Goal: Ask a question

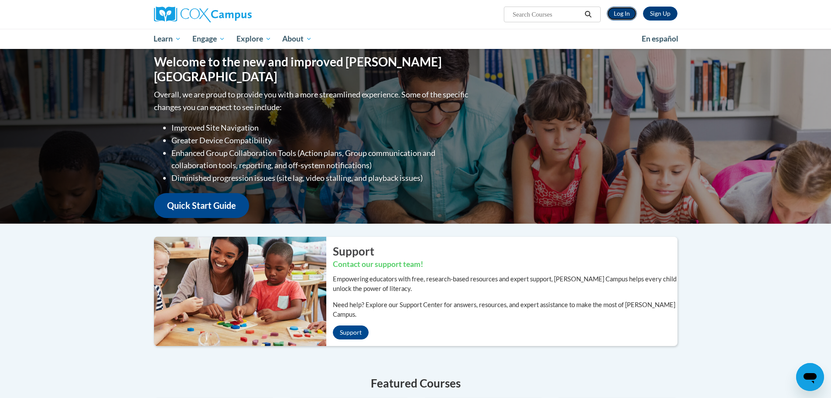
click at [623, 13] on link "Log In" at bounding box center [622, 14] width 30 height 14
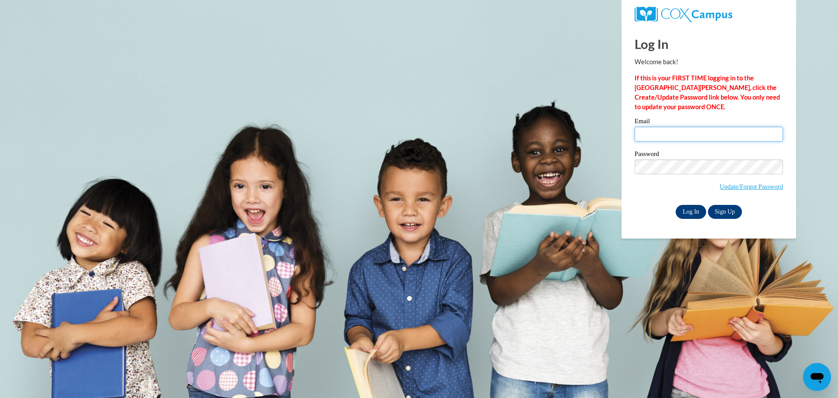
type input "[EMAIL_ADDRESS][DOMAIN_NAME]"
click at [689, 214] on input "Log In" at bounding box center [691, 212] width 31 height 14
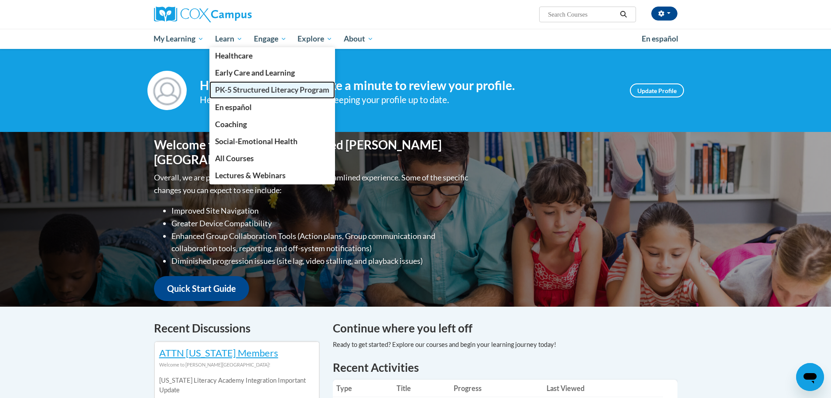
click at [250, 93] on span "PK-5 Structured Literacy Program" at bounding box center [272, 89] width 114 height 9
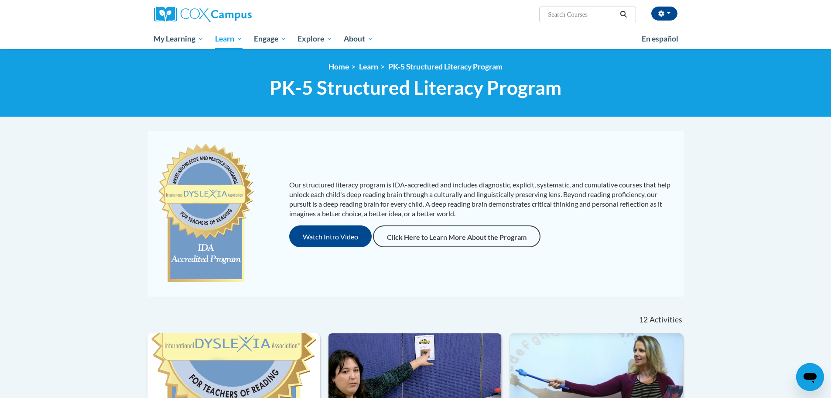
scroll to position [131, 0]
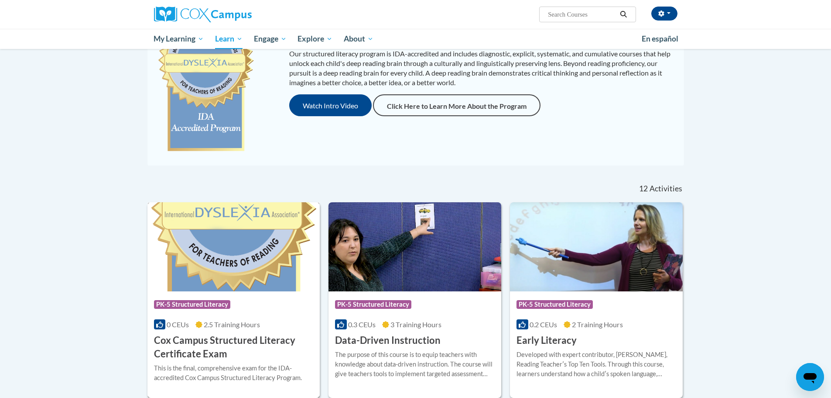
click at [224, 261] on img at bounding box center [234, 246] width 173 height 89
click at [239, 342] on h3 "Cox Campus Structured Literacy Certificate Exam" at bounding box center [234, 346] width 160 height 27
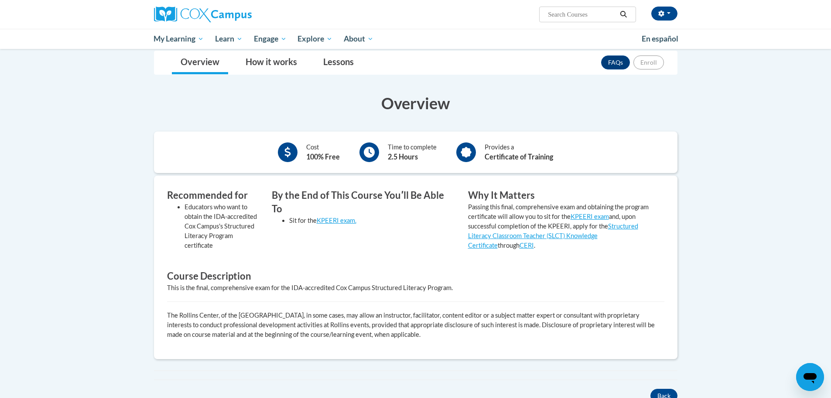
scroll to position [87, 0]
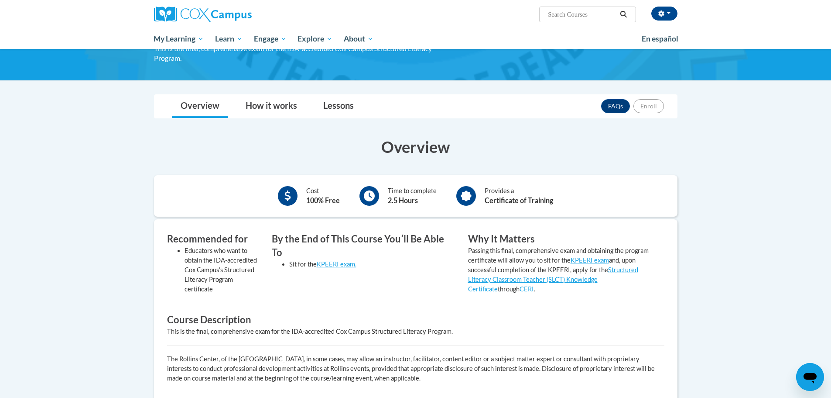
click at [804, 371] on icon "Open messaging window" at bounding box center [811, 377] width 16 height 16
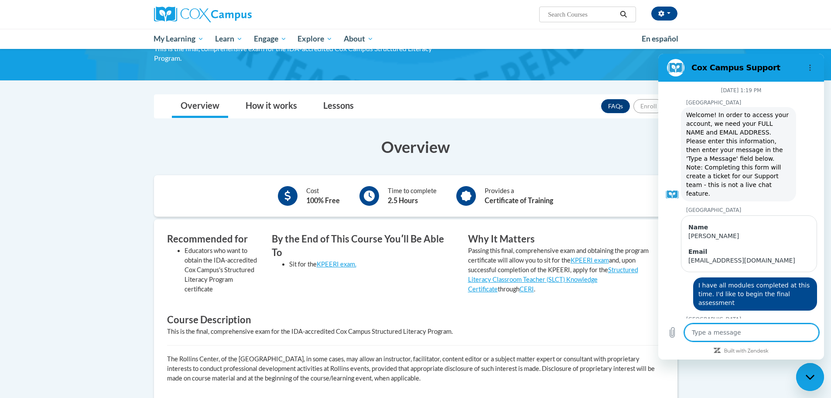
scroll to position [374, 0]
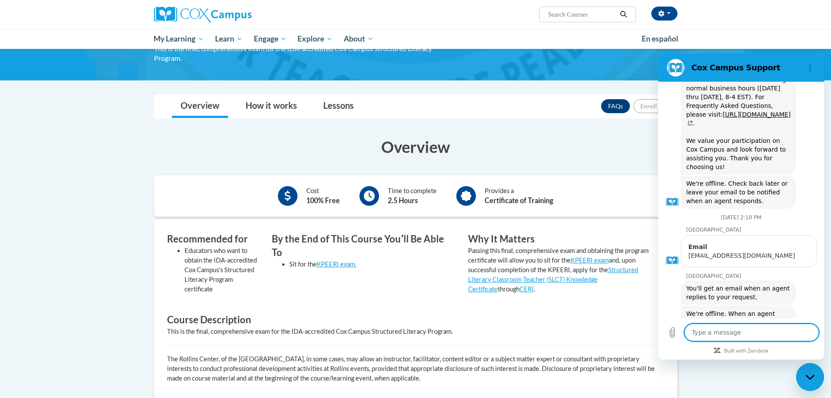
type textarea "I"
type textarea "x"
type textarea "I"
type textarea "x"
type textarea "I a"
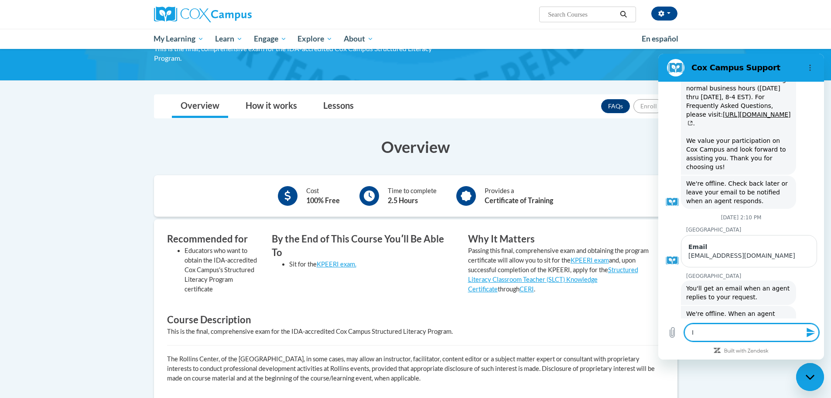
type textarea "x"
type textarea "I am"
type textarea "x"
type textarea "I am"
type textarea "x"
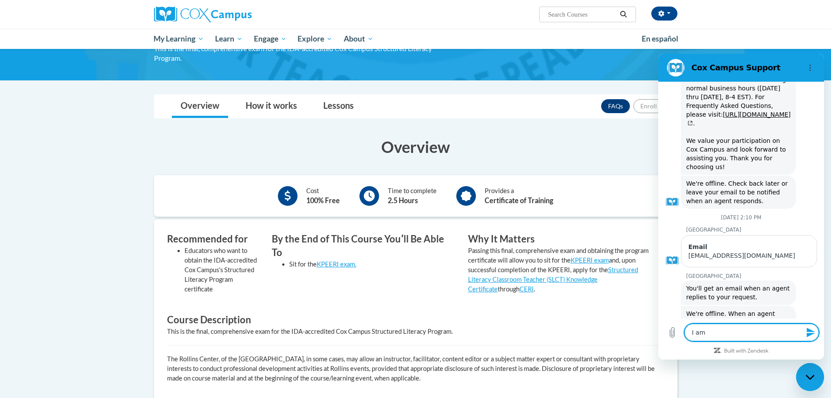
type textarea "I am s"
type textarea "x"
type textarea "I am st"
type textarea "x"
type textarea "I am sti"
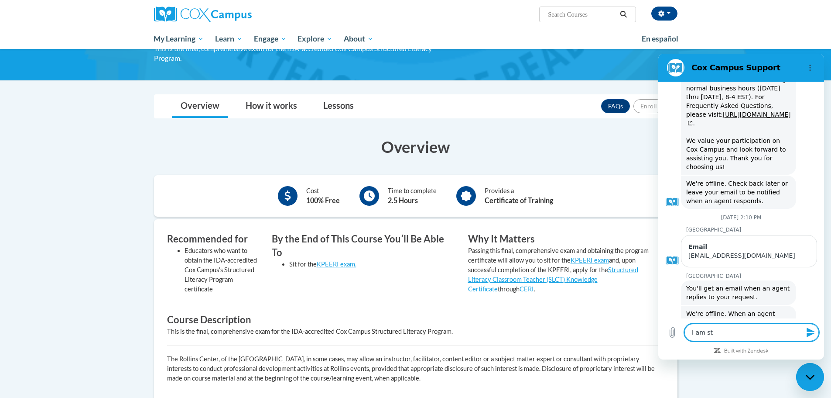
type textarea "x"
type textarea "I am stil"
type textarea "x"
type textarea "I am still"
type textarea "x"
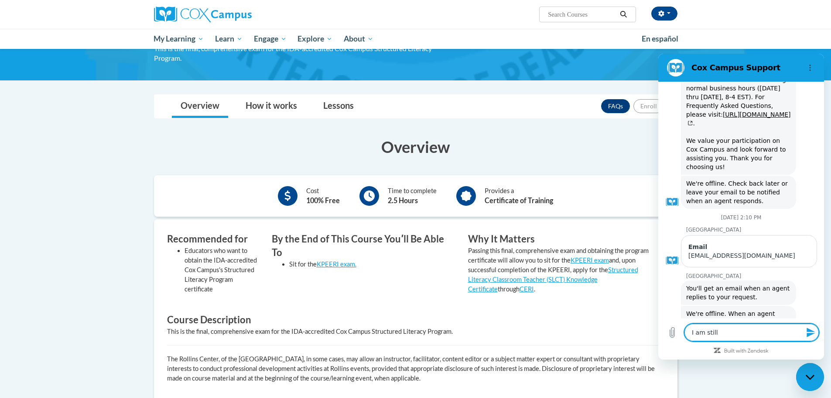
type textarea "I am still"
type textarea "x"
type textarea "I am still u"
type textarea "x"
type textarea "I am still un"
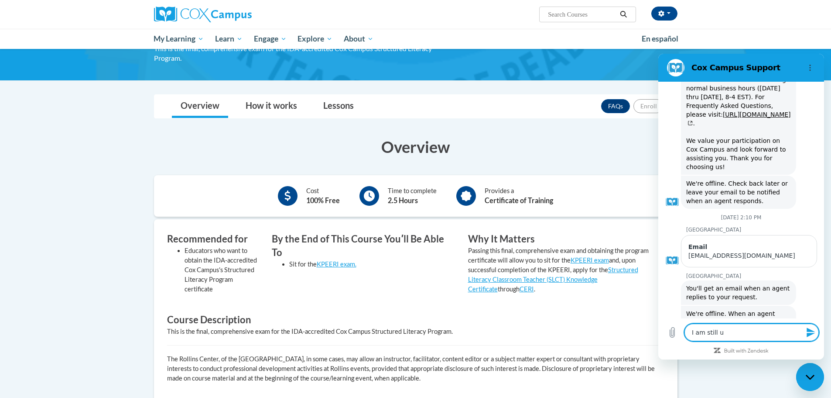
type textarea "x"
type textarea "I am still una"
type textarea "x"
type textarea "I am still unab"
type textarea "x"
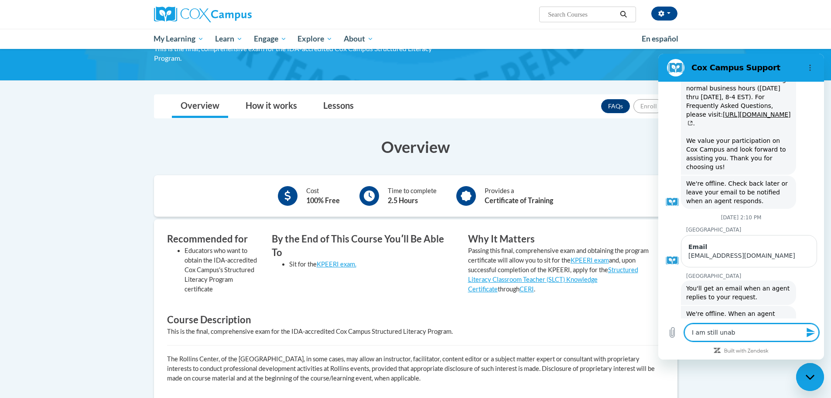
type textarea "I am still unabl"
type textarea "x"
type textarea "I am still unable"
type textarea "x"
type textarea "I am still unable"
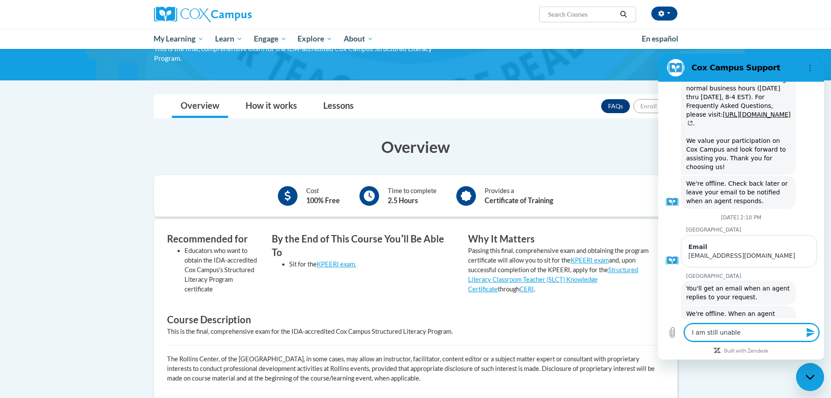
type textarea "x"
type textarea "I am still unable t"
type textarea "x"
type textarea "I am still unable to"
type textarea "x"
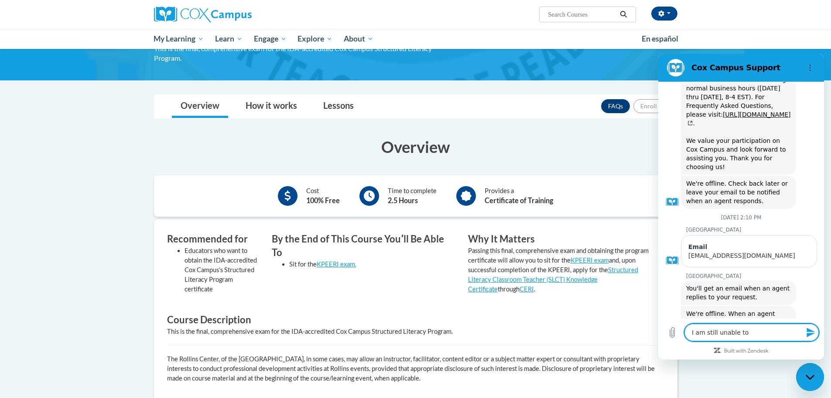
type textarea "I am still unable to"
type textarea "x"
type textarea "I am still unable to a"
type textarea "x"
type textarea "I am still unable to ac"
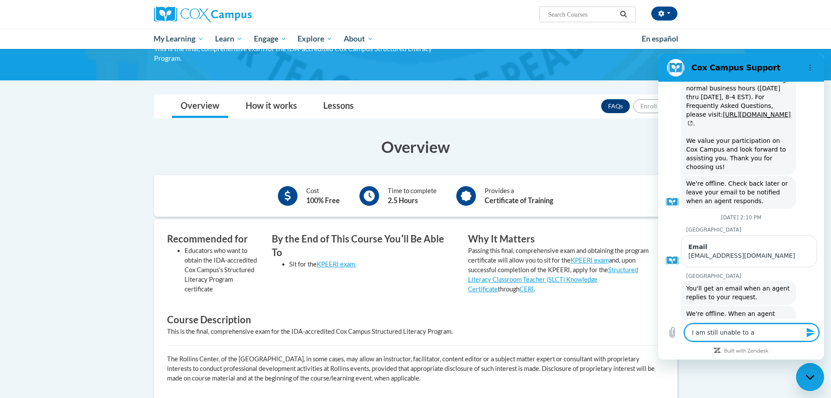
type textarea "x"
type textarea "I am still unable to acc"
type textarea "x"
type textarea "I am still unable to acce"
type textarea "x"
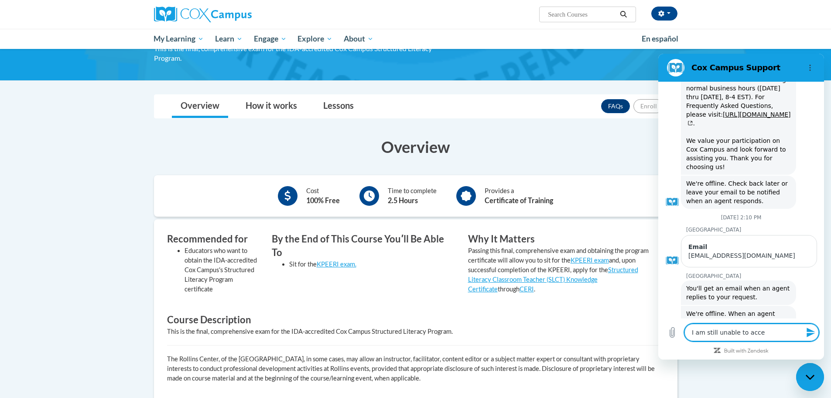
type textarea "I am still unable to acces"
type textarea "x"
type textarea "I am still unable to access"
type textarea "x"
type textarea "I am still unable to access"
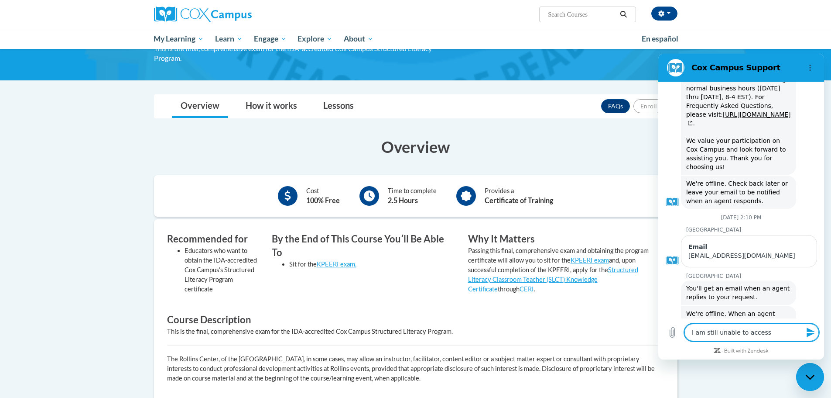
type textarea "x"
type textarea "I am still unable to access t"
type textarea "x"
type textarea "I am still unable to access tg"
type textarea "x"
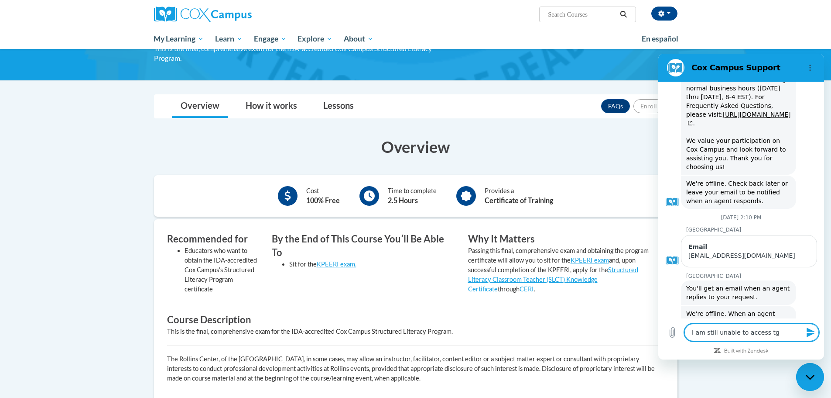
type textarea "I am still unable to access tgh"
type textarea "x"
type textarea "I am still unable to access tg"
type textarea "x"
type textarea "I am still unable to access t"
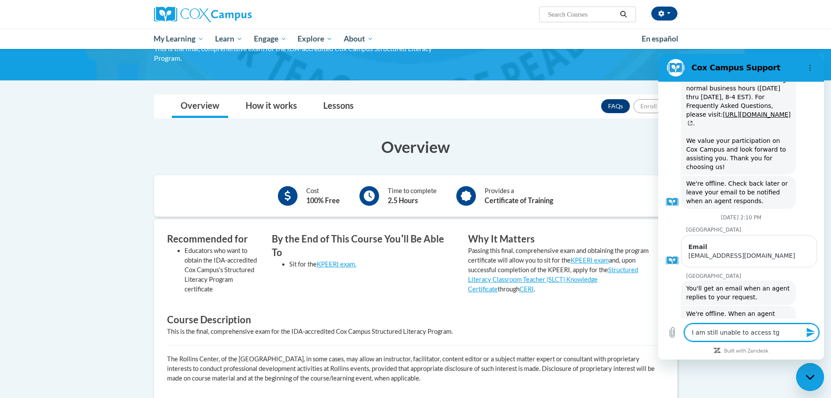
type textarea "x"
type textarea "I am still unable to access th"
type textarea "x"
type textarea "I am still unable to access the"
type textarea "x"
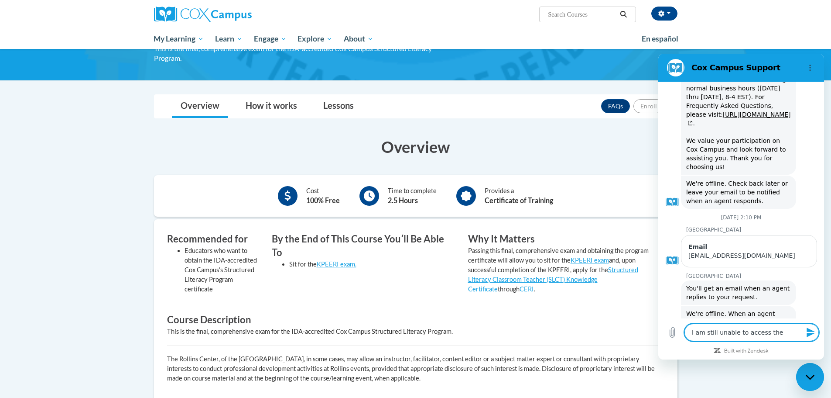
type textarea "I am still unable to access the"
type textarea "x"
type textarea "I am still unable to access the f"
type textarea "x"
type textarea "I am still unable to access the fi"
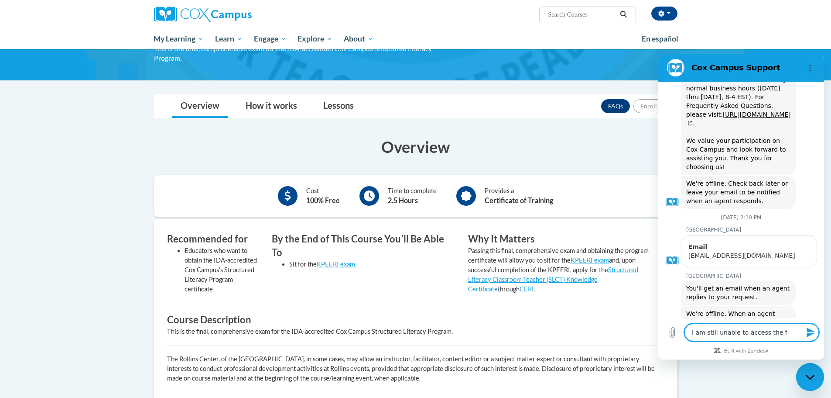
type textarea "x"
type textarea "I am still unable to access the fin"
type textarea "x"
type textarea "I am still unable to access the fina"
type textarea "x"
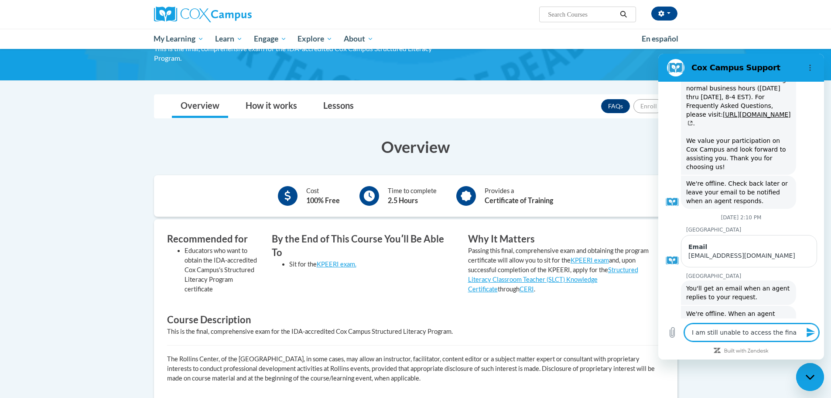
type textarea "I am still unable to access the final"
type textarea "x"
type textarea "I am still unable to access the final"
type textarea "x"
type textarea "I am still unable to access the final e"
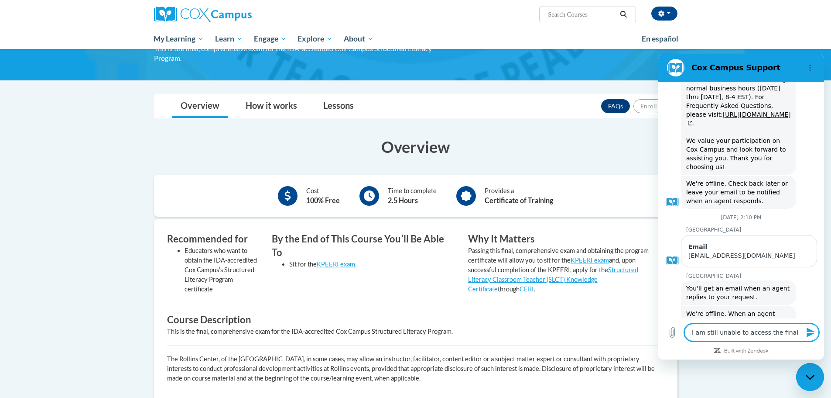
type textarea "x"
type textarea "I am still unable to access the final ex"
type textarea "x"
type textarea "I am still unable to access the final exa"
type textarea "x"
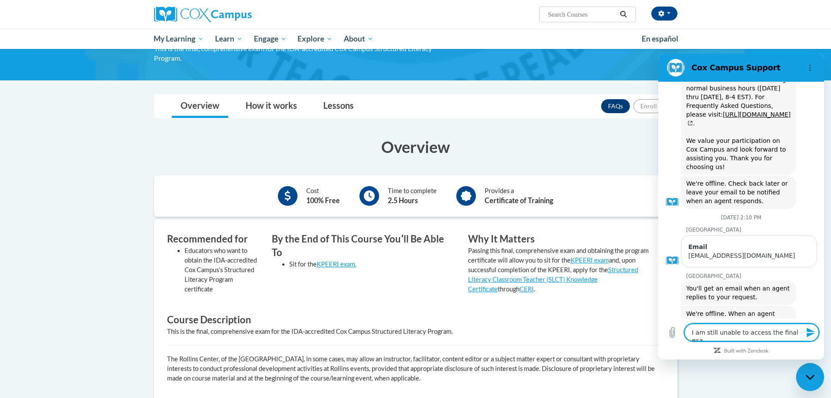
type textarea "I am still unable to access the final exam"
type textarea "x"
type textarea "I am still unable to access the final exam"
type textarea "x"
type textarea "I am still unable to access the final exam t"
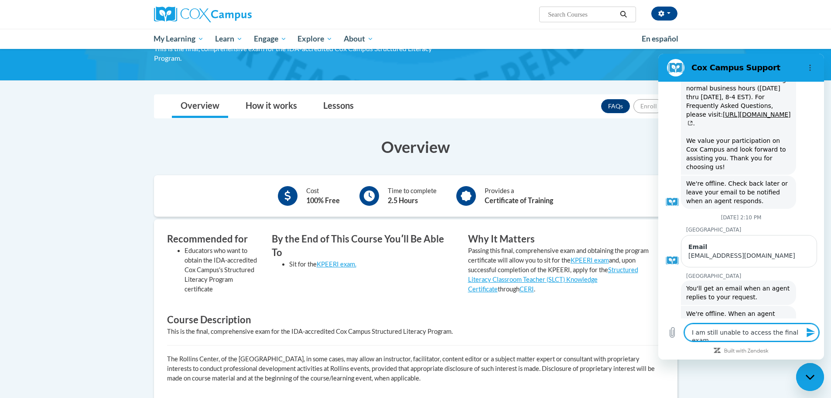
type textarea "x"
type textarea "I am still unable to access the final exam to"
type textarea "x"
type textarea "I am still unable to access the final exam tod"
type textarea "x"
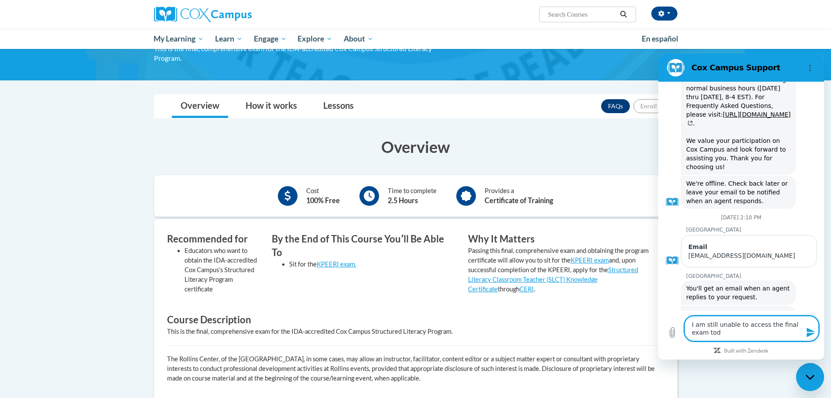
type textarea "I am still unable to access the final exam toda"
type textarea "x"
type textarea "I am still unable to access the final exam today"
type textarea "x"
type textarea "I am still unable to access the final exam today."
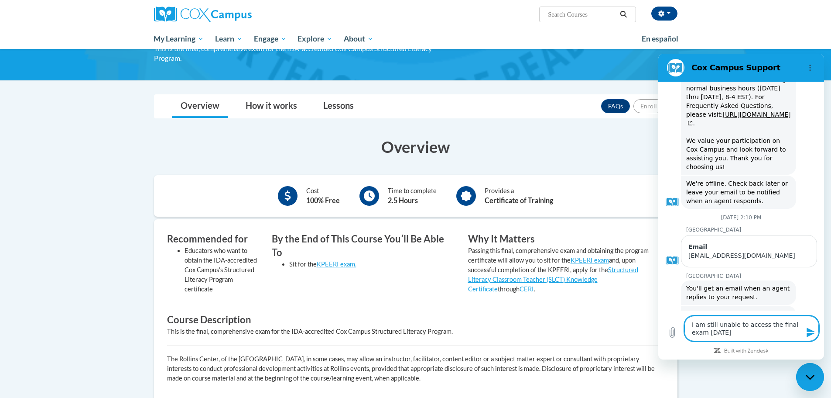
type textarea "x"
type textarea "I am still unable to access the final exam today."
click at [809, 330] on icon "Send message" at bounding box center [811, 332] width 8 height 10
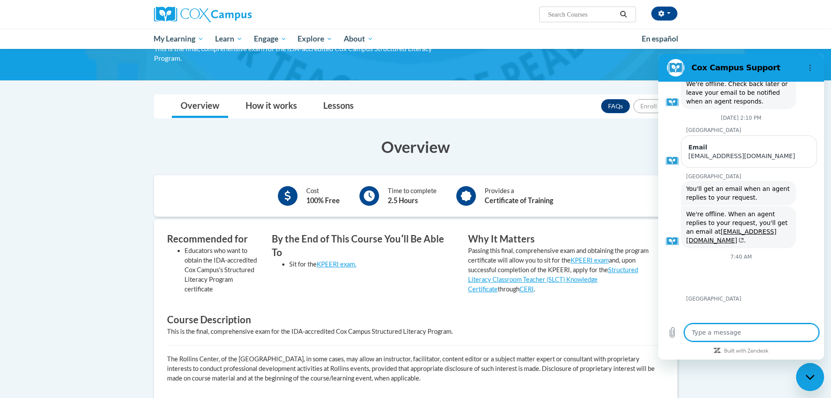
scroll to position [475, 0]
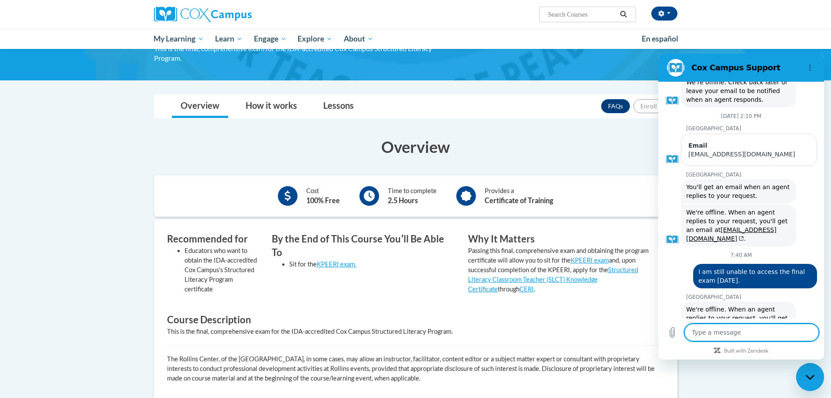
type textarea "x"
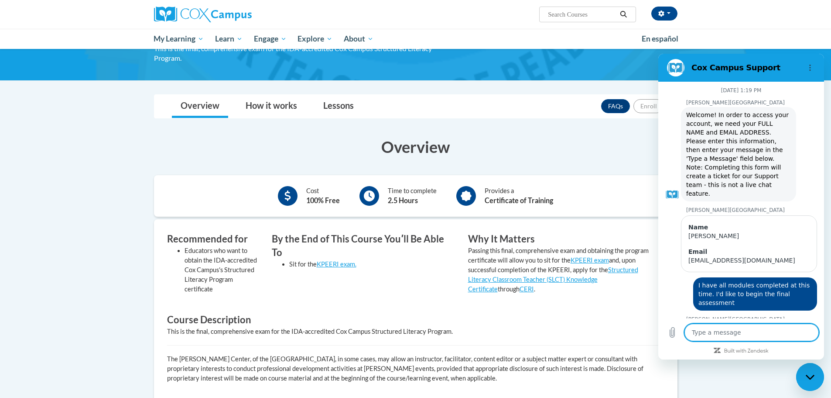
scroll to position [462, 0]
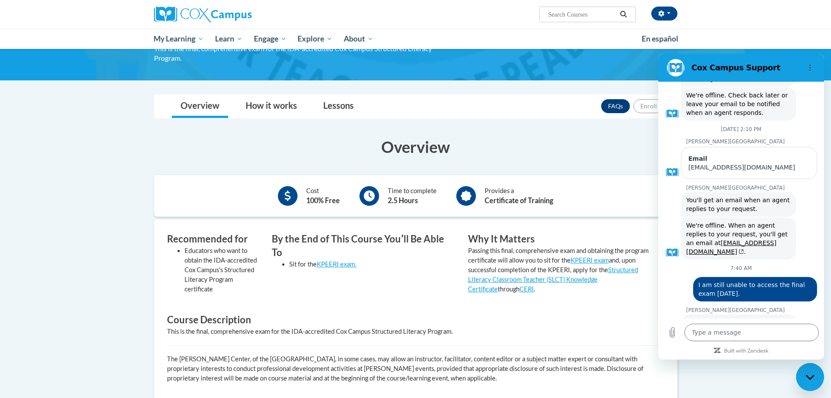
click at [808, 369] on div "Close messaging window" at bounding box center [810, 377] width 26 height 26
type textarea "x"
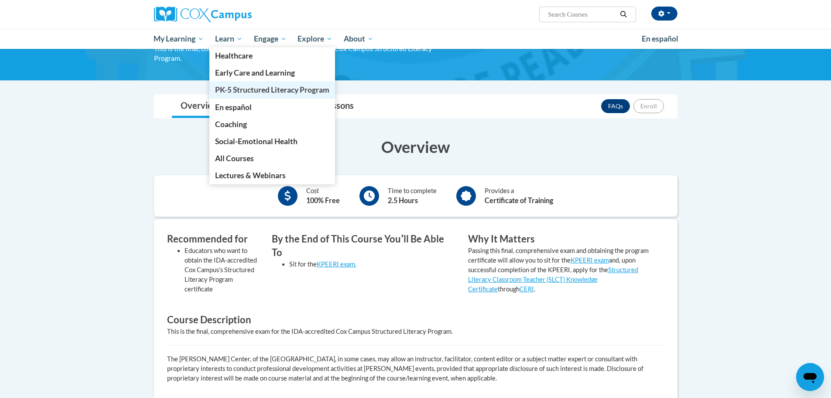
click at [254, 92] on span "PK-5 Structured Literacy Program" at bounding box center [272, 89] width 114 height 9
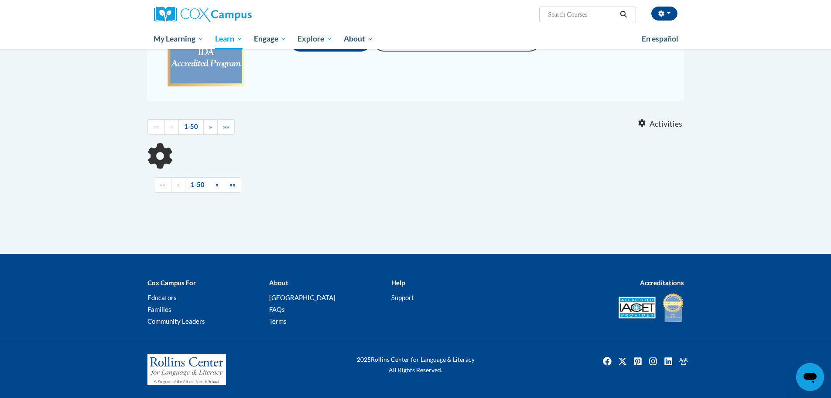
scroll to position [170, 0]
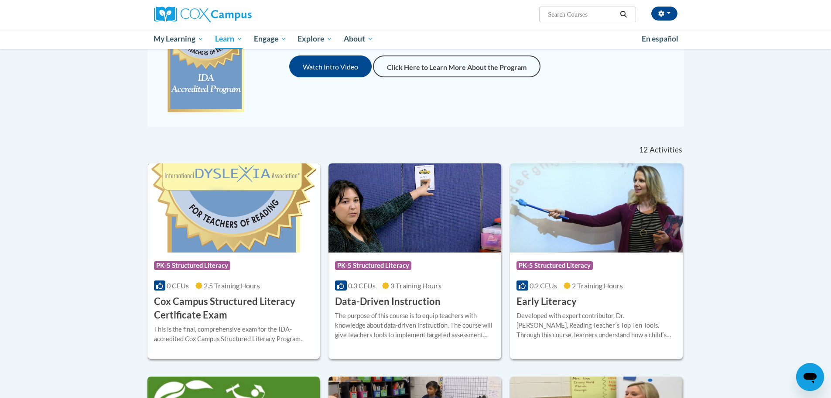
click at [233, 301] on h3 "Cox Campus Structured Literacy Certificate Exam" at bounding box center [234, 308] width 160 height 27
